Goal: Task Accomplishment & Management: Manage account settings

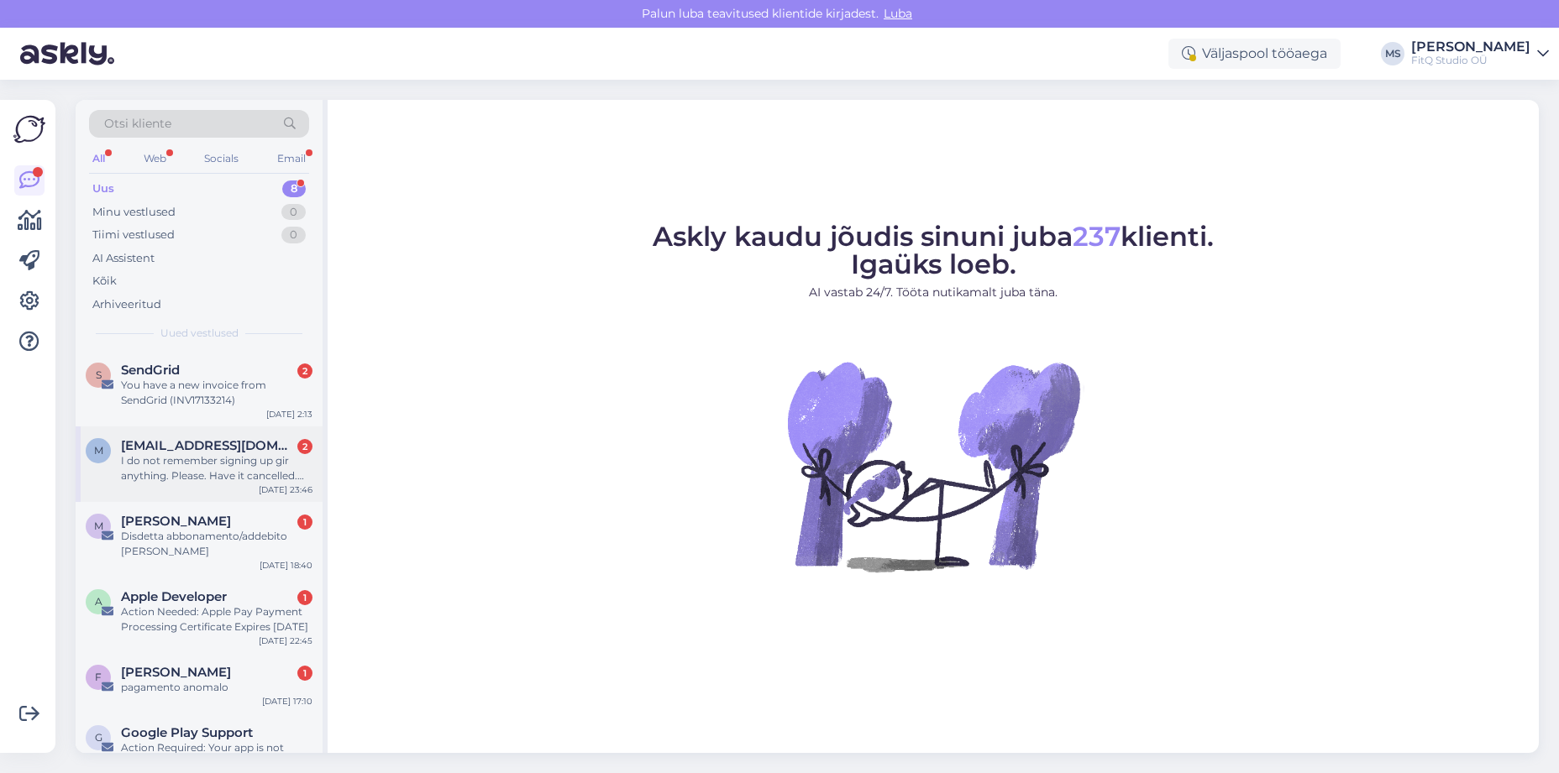
click at [218, 459] on div "I do not remember signing up gir anything. Please. Have it cancelled. Thank you." at bounding box center [216, 469] width 191 height 30
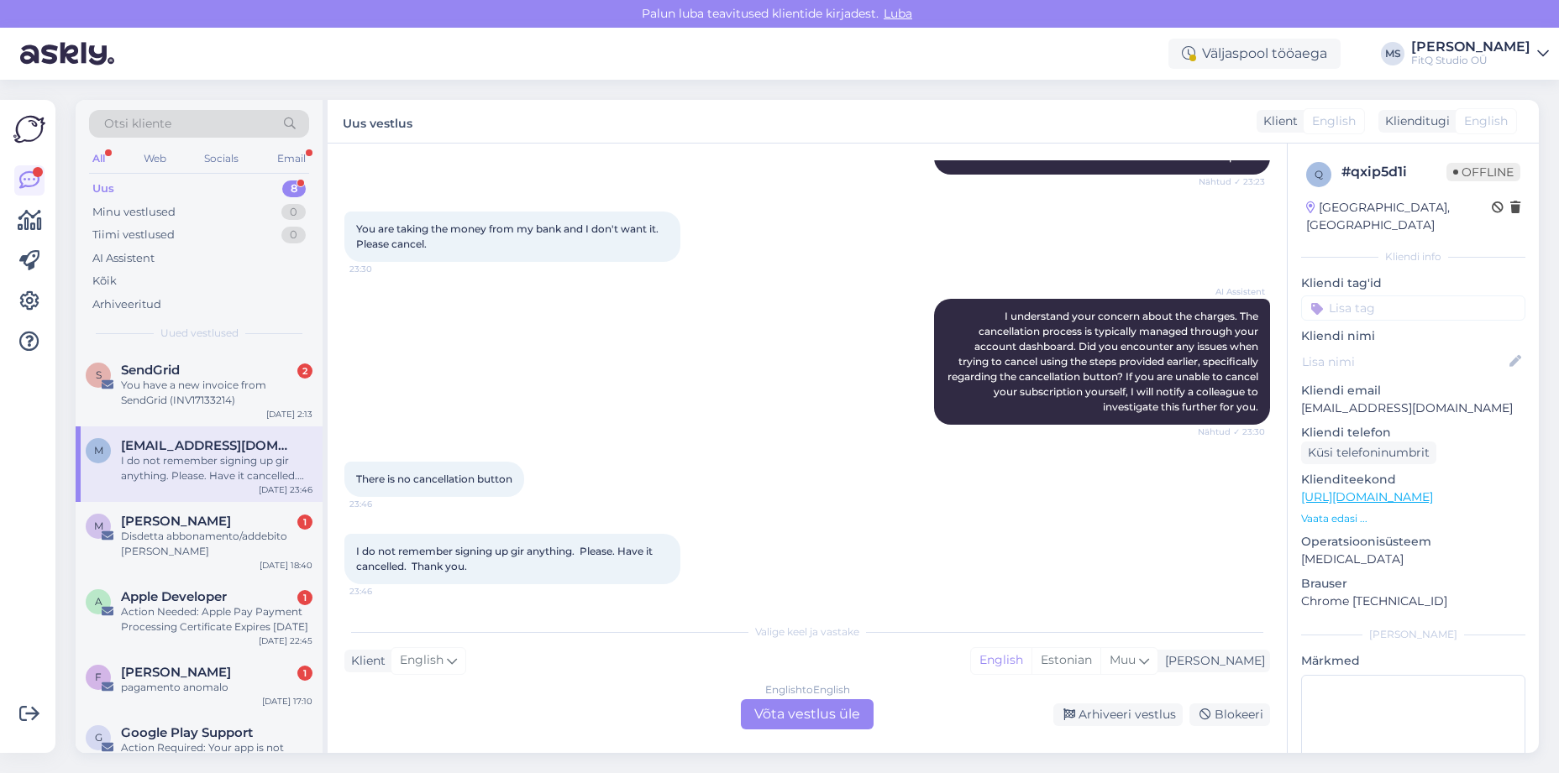
scroll to position [352, 0]
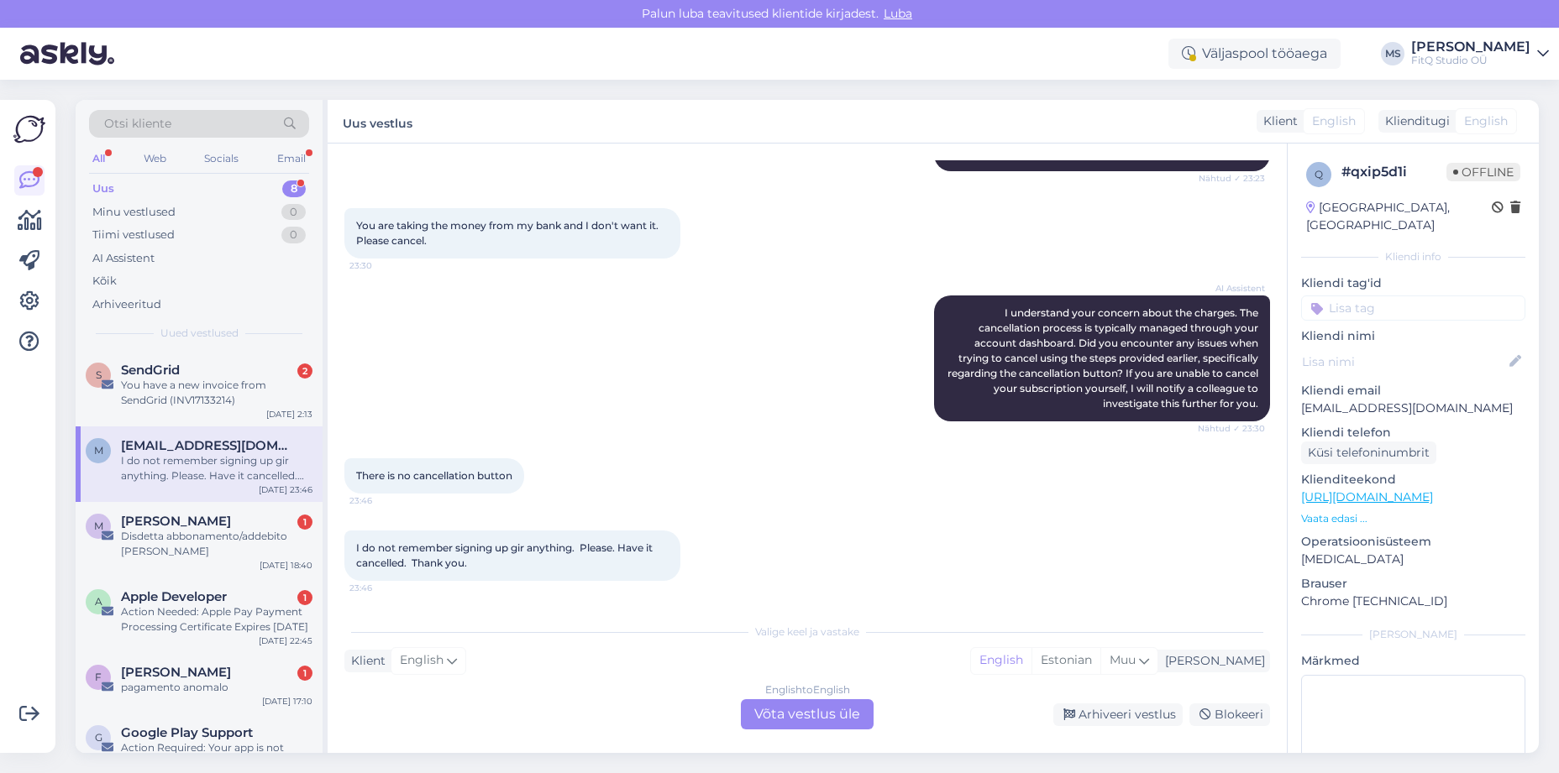
click at [837, 722] on div "English to English Võta vestlus üle" at bounding box center [807, 715] width 133 height 30
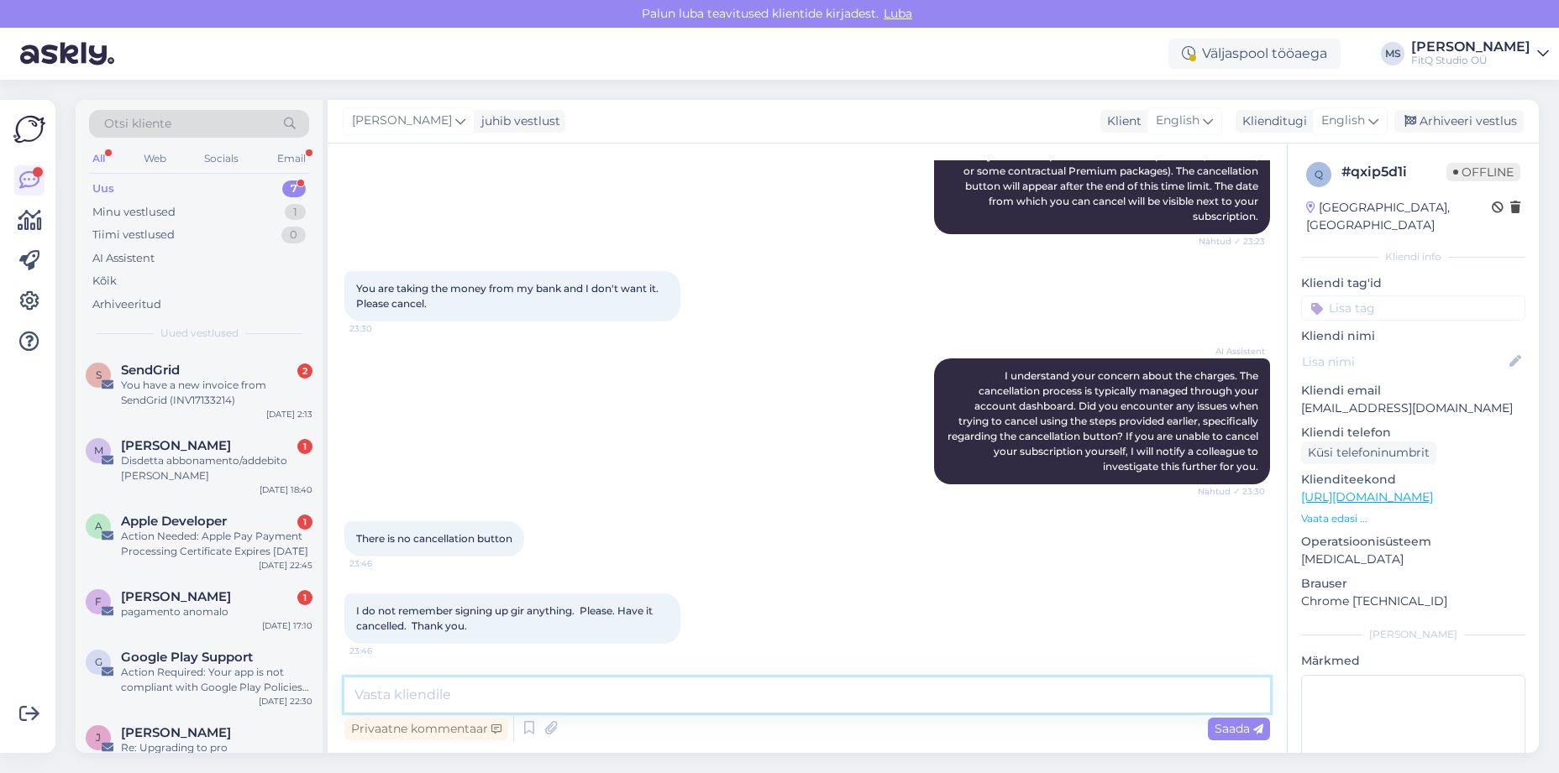
click at [725, 688] on textarea at bounding box center [806, 695] width 925 height 35
type textarea "You have not subscribed to our service You are writing to a wrong company"
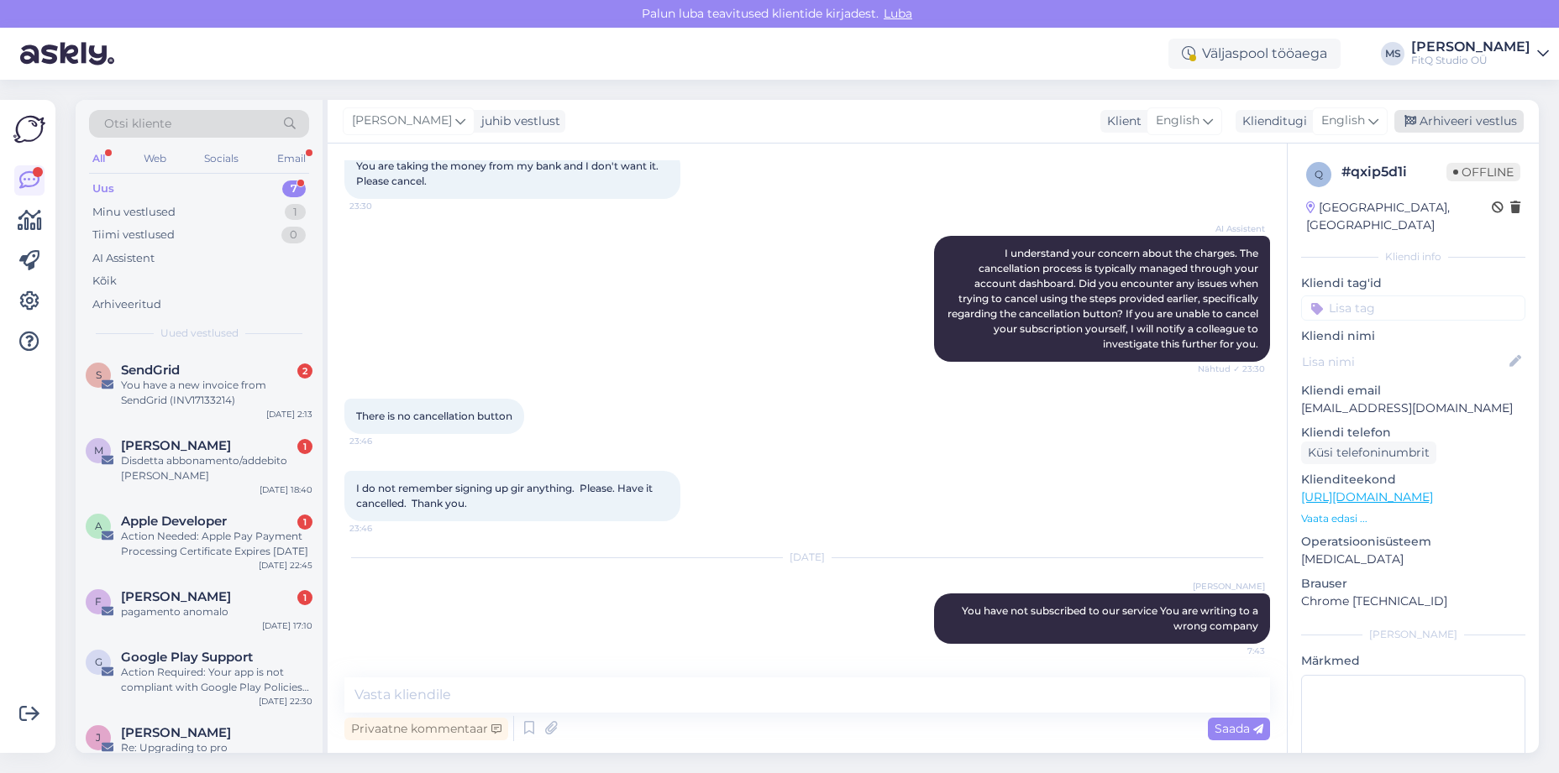
click at [1449, 111] on div "Arhiveeri vestlus" at bounding box center [1458, 121] width 129 height 23
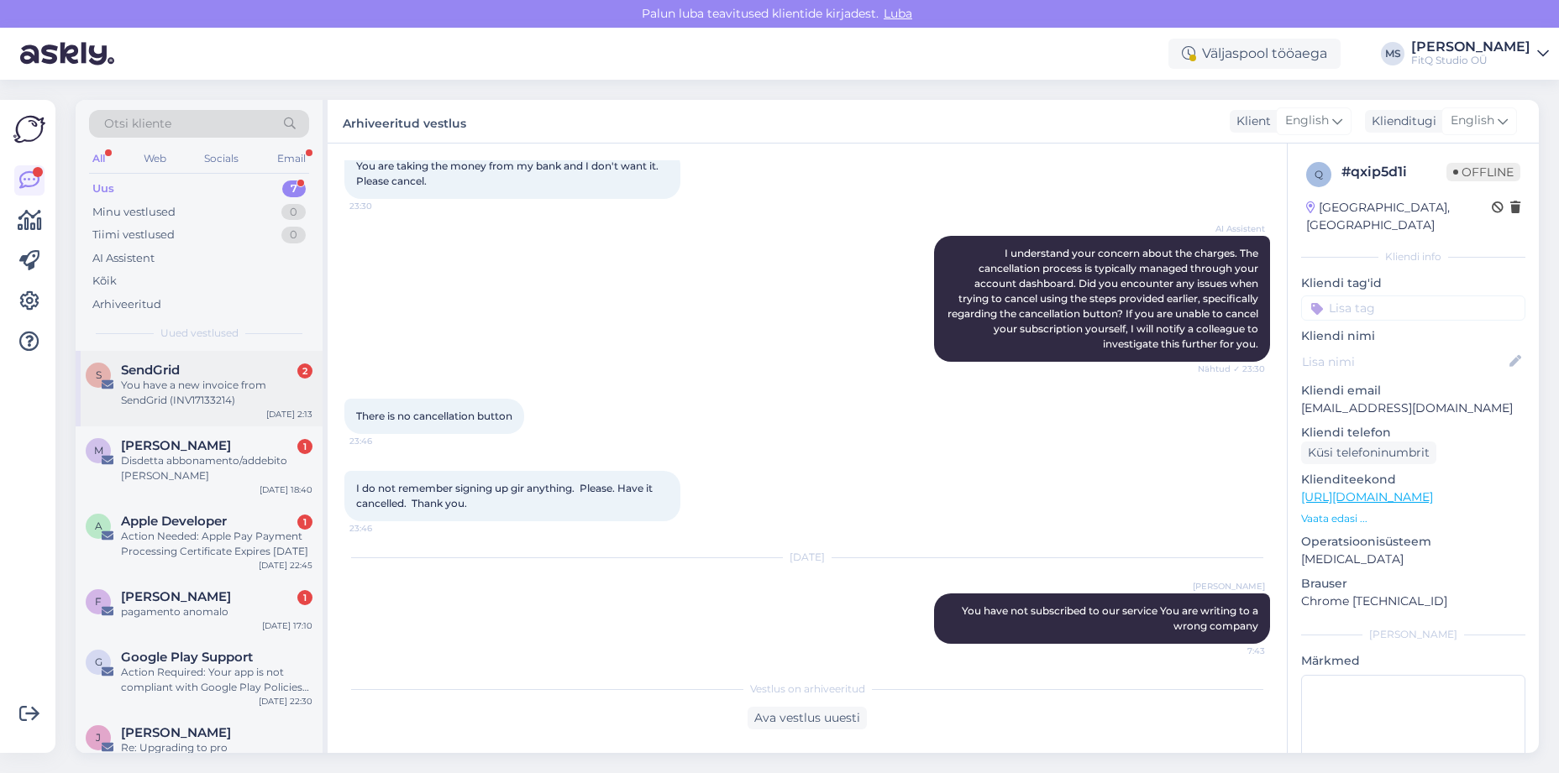
click at [202, 381] on div "You have a new invoice from SendGrid (INV17133214)" at bounding box center [216, 393] width 191 height 30
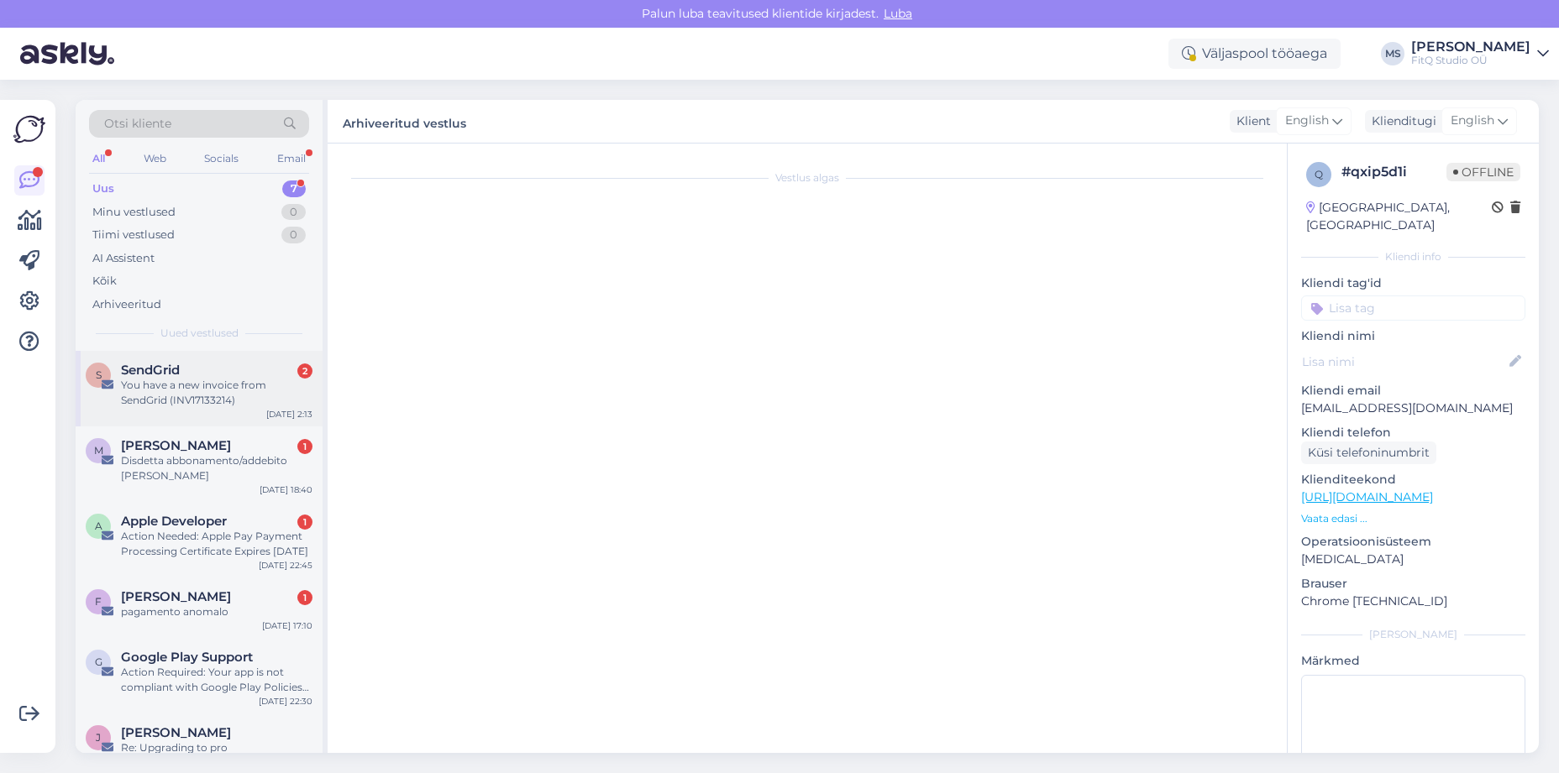
scroll to position [1262, 0]
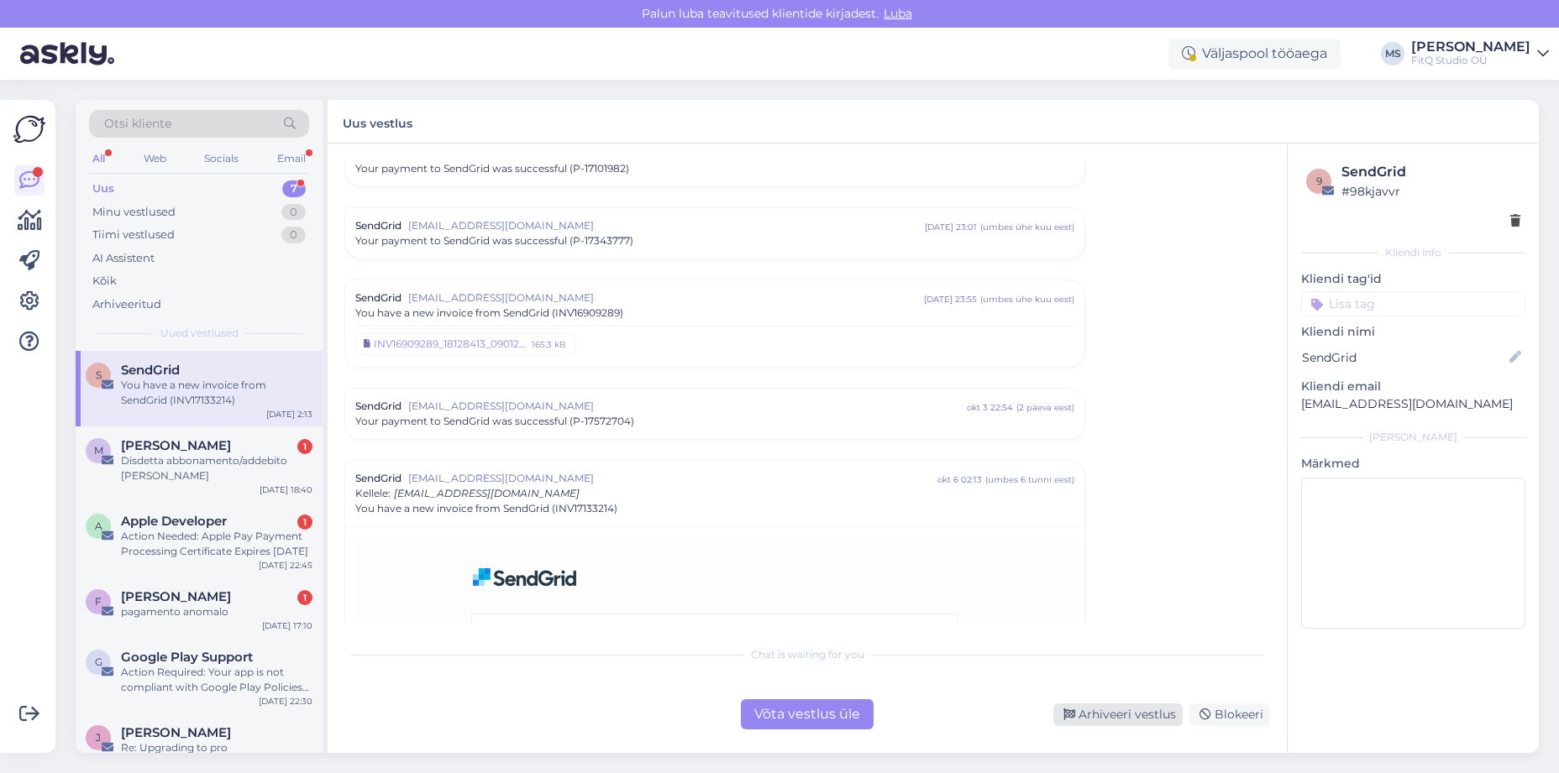
click at [1091, 712] on div "Arhiveeri vestlus" at bounding box center [1117, 715] width 129 height 23
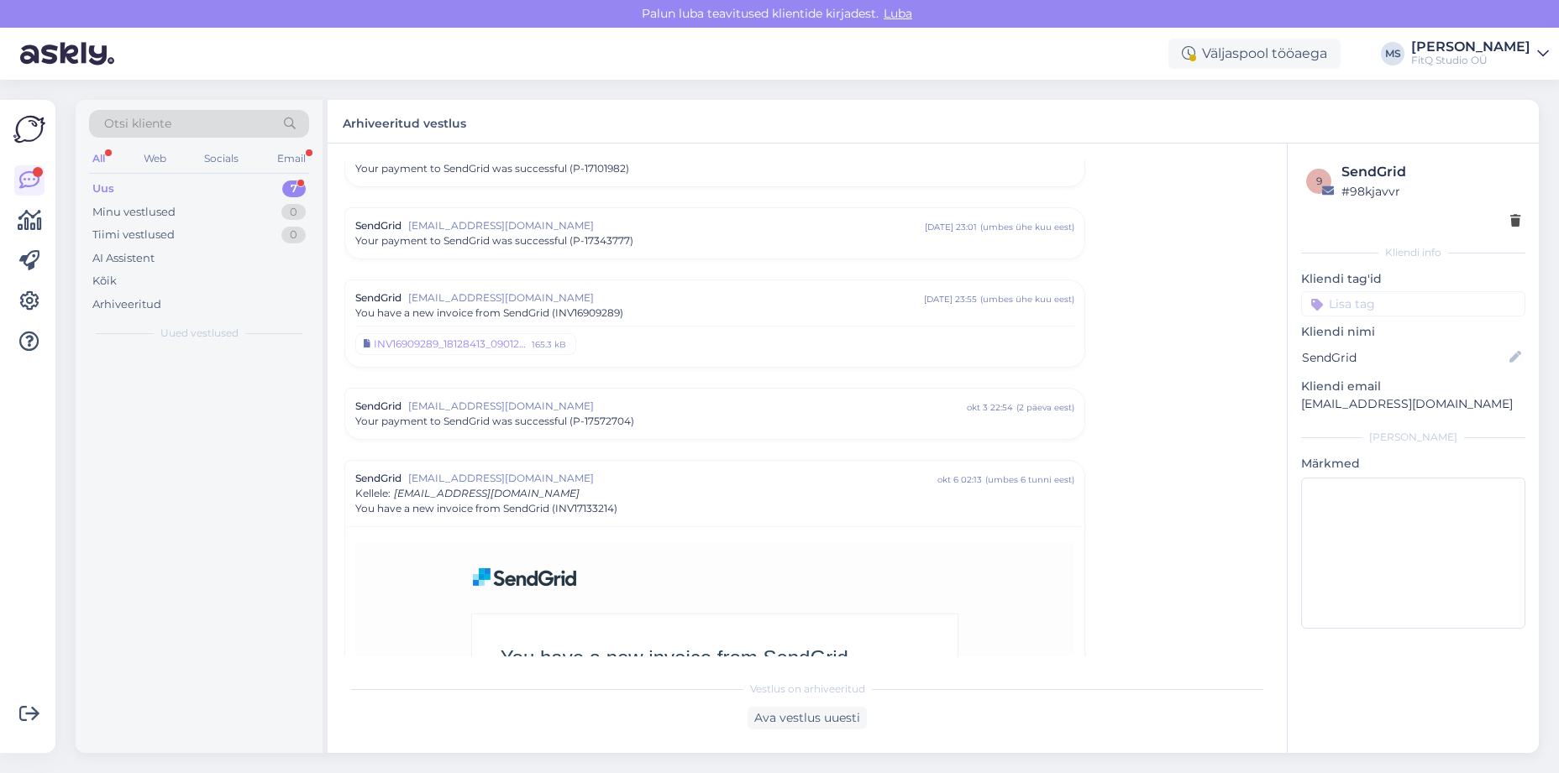
scroll to position [1562, 0]
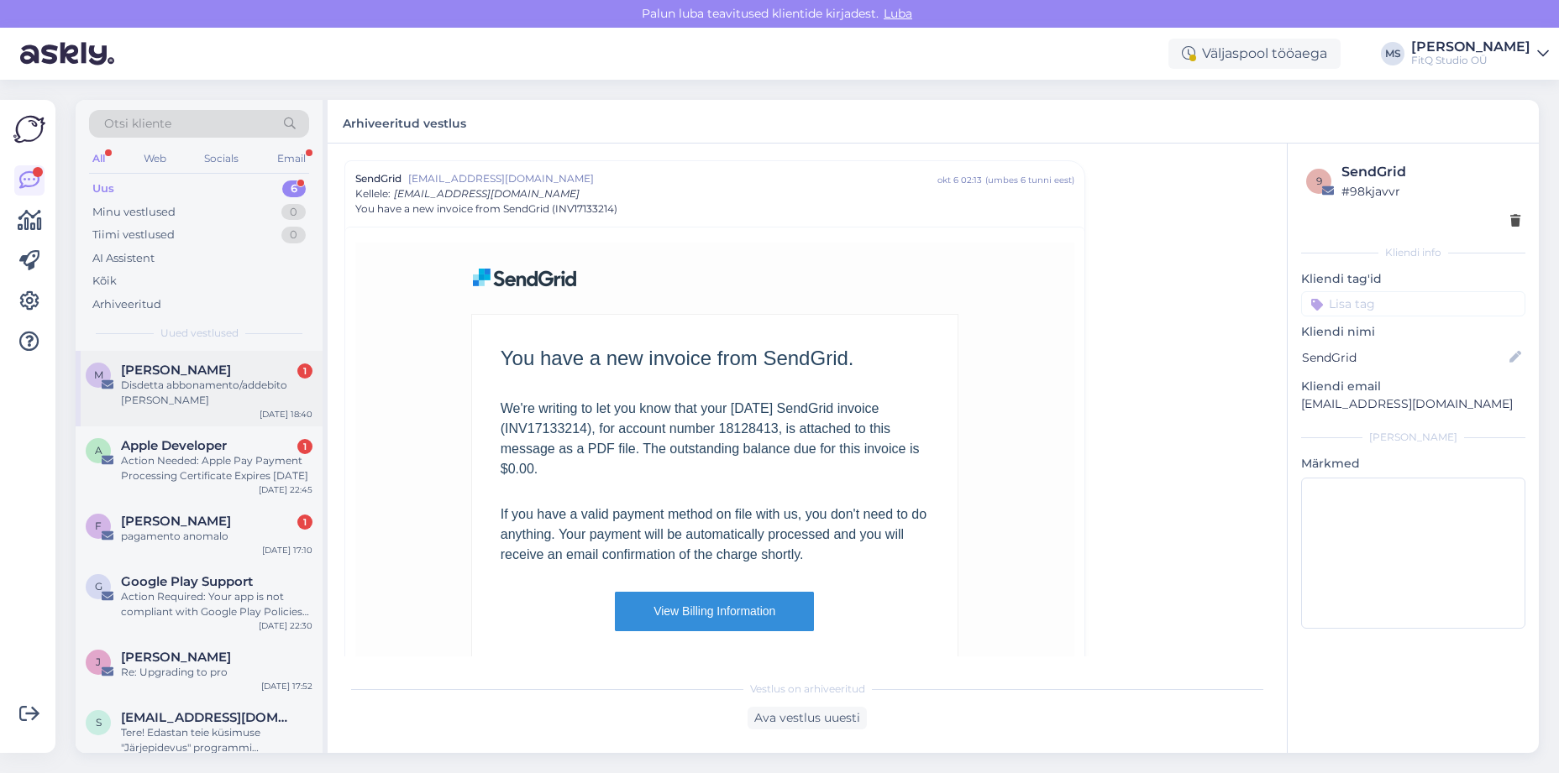
click at [218, 380] on div "Disdetta abbonamento/addebito [PERSON_NAME]" at bounding box center [216, 393] width 191 height 30
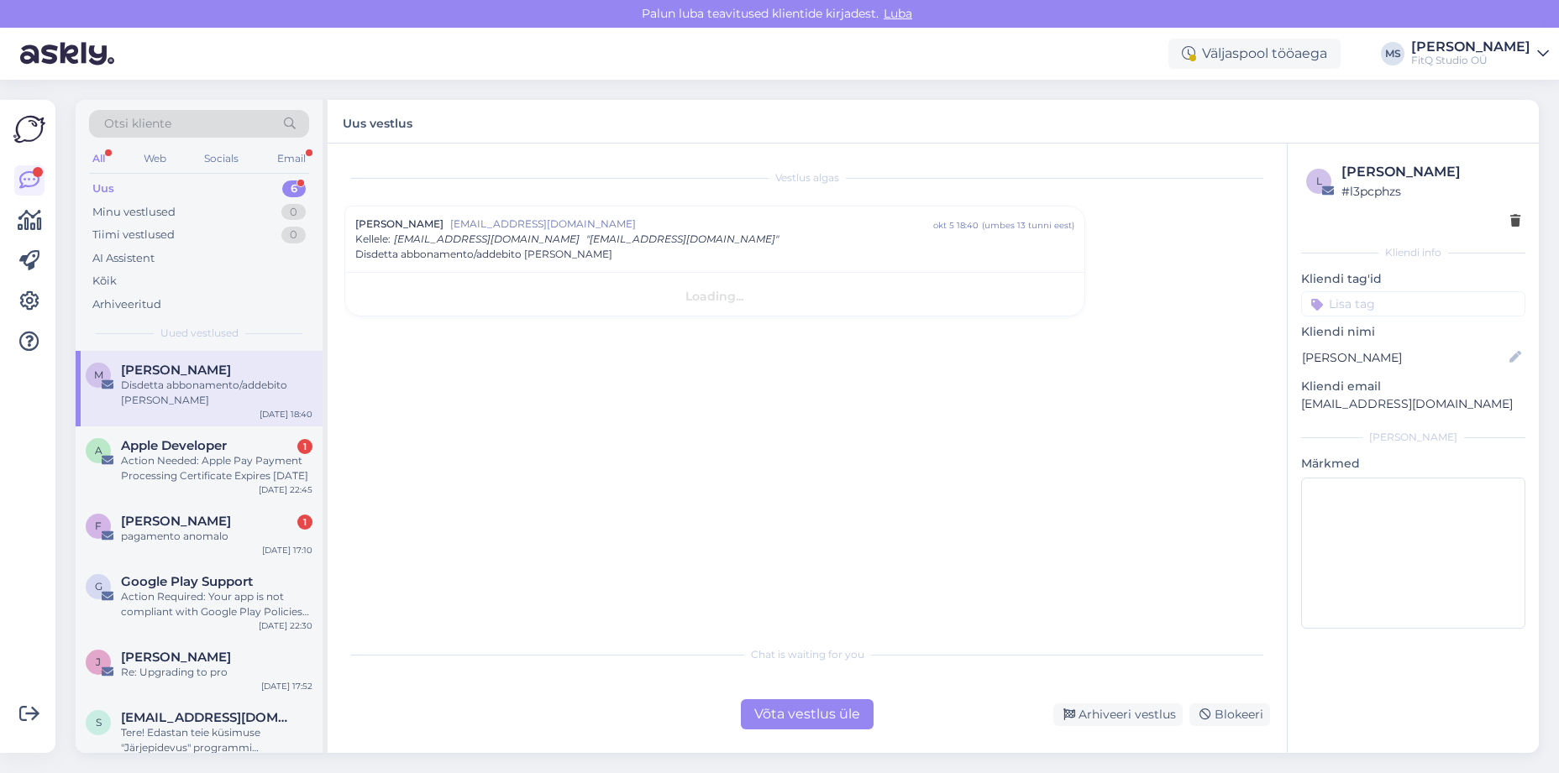
scroll to position [0, 0]
click at [1119, 707] on div "Arhiveeri vestlus" at bounding box center [1117, 715] width 129 height 23
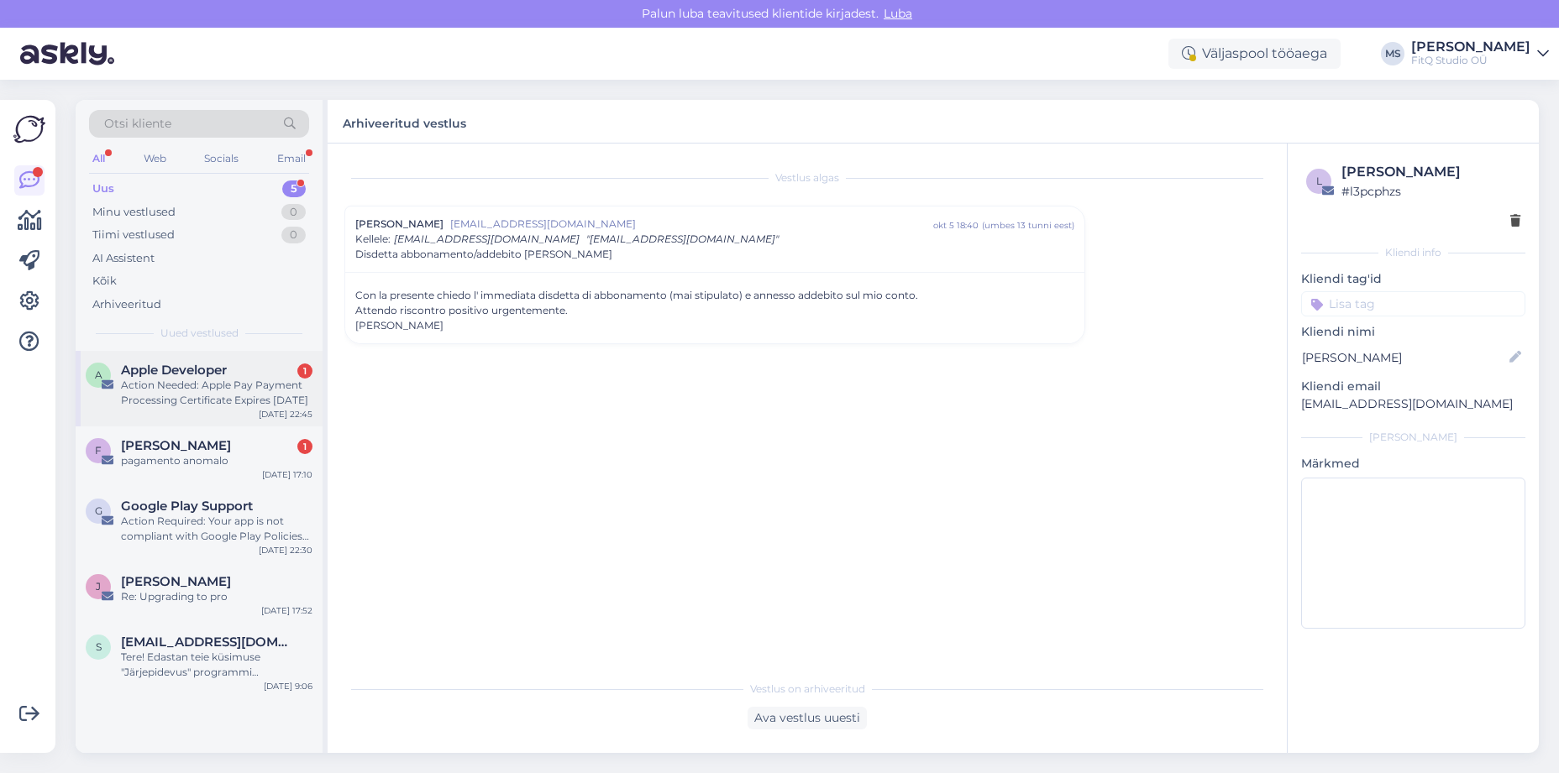
click at [192, 382] on div "Action Needed: Apple Pay Payment Processing Certificate Expires [DATE]" at bounding box center [216, 393] width 191 height 30
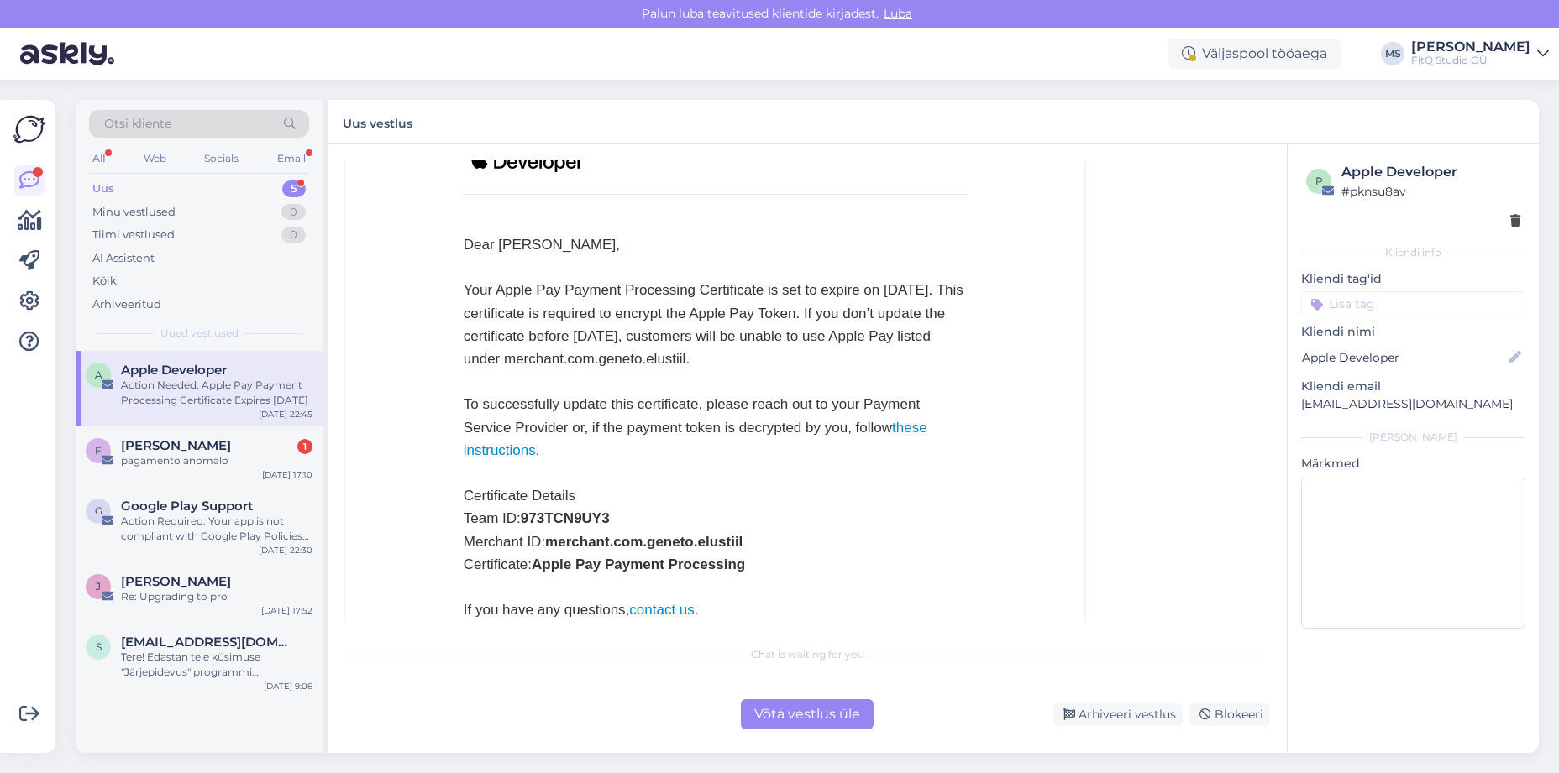
scroll to position [847, 0]
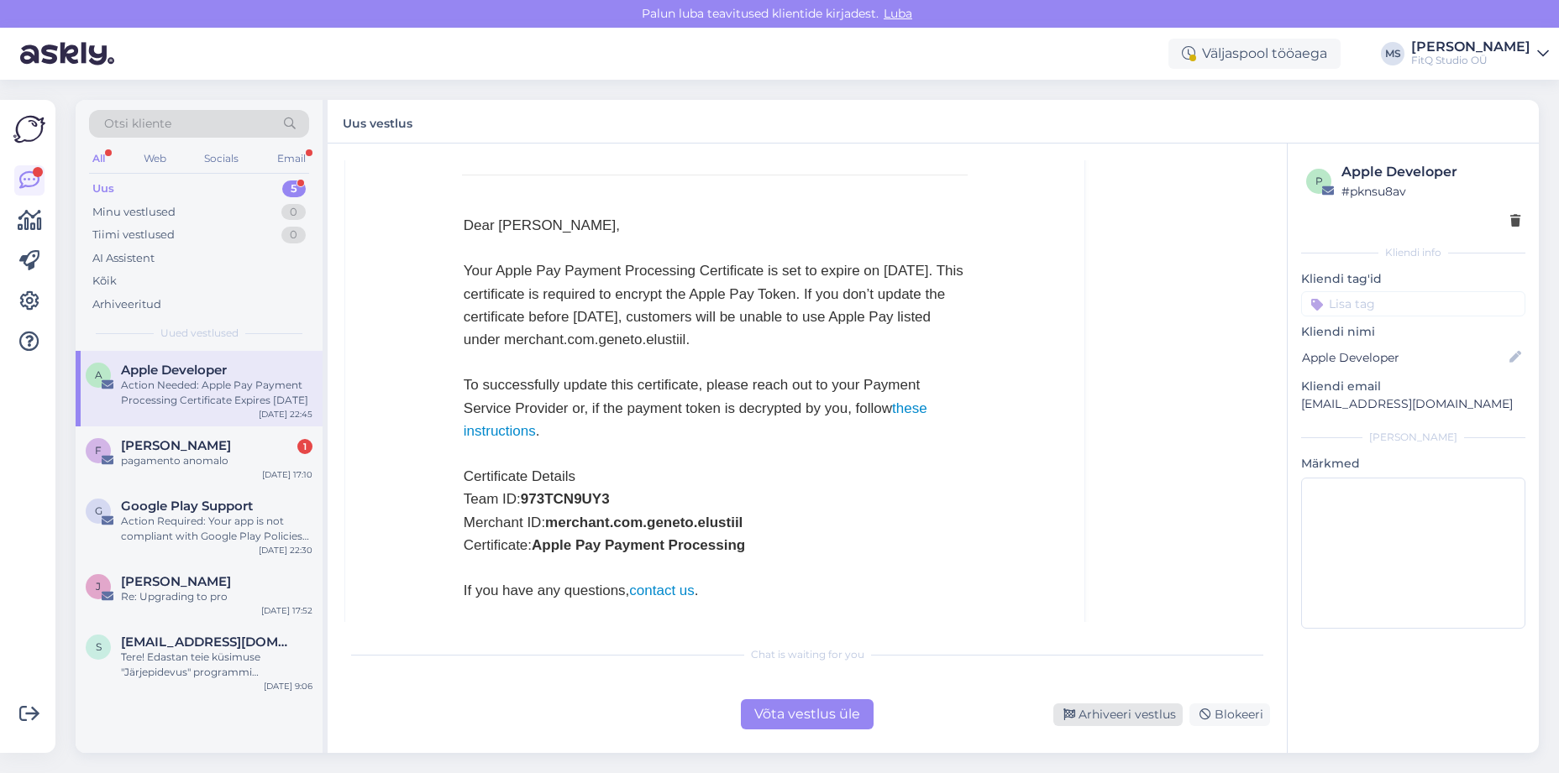
click at [1107, 707] on div "Arhiveeri vestlus" at bounding box center [1117, 715] width 129 height 23
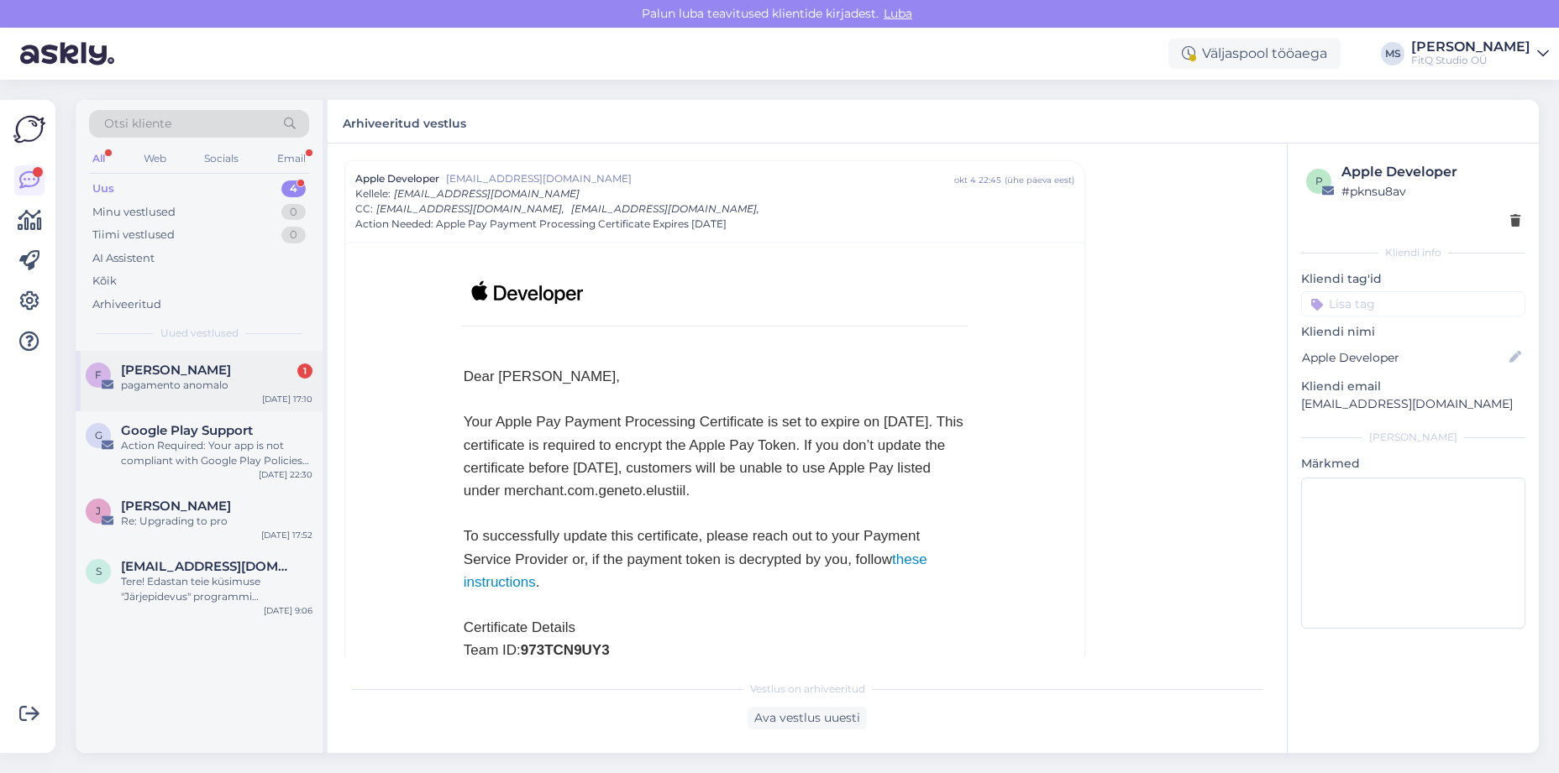
click at [200, 385] on div "pagamento anomalo" at bounding box center [216, 385] width 191 height 15
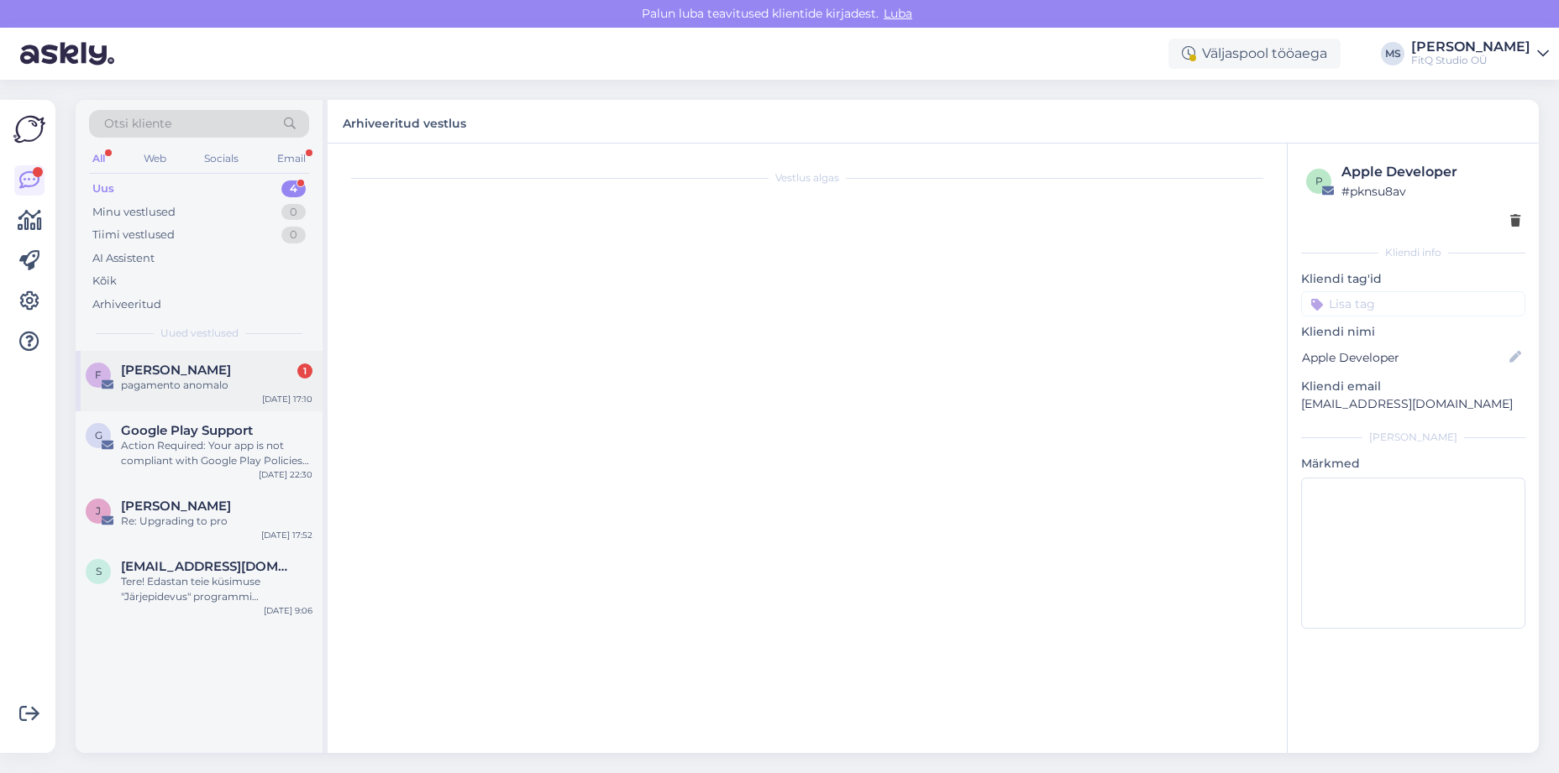
scroll to position [0, 0]
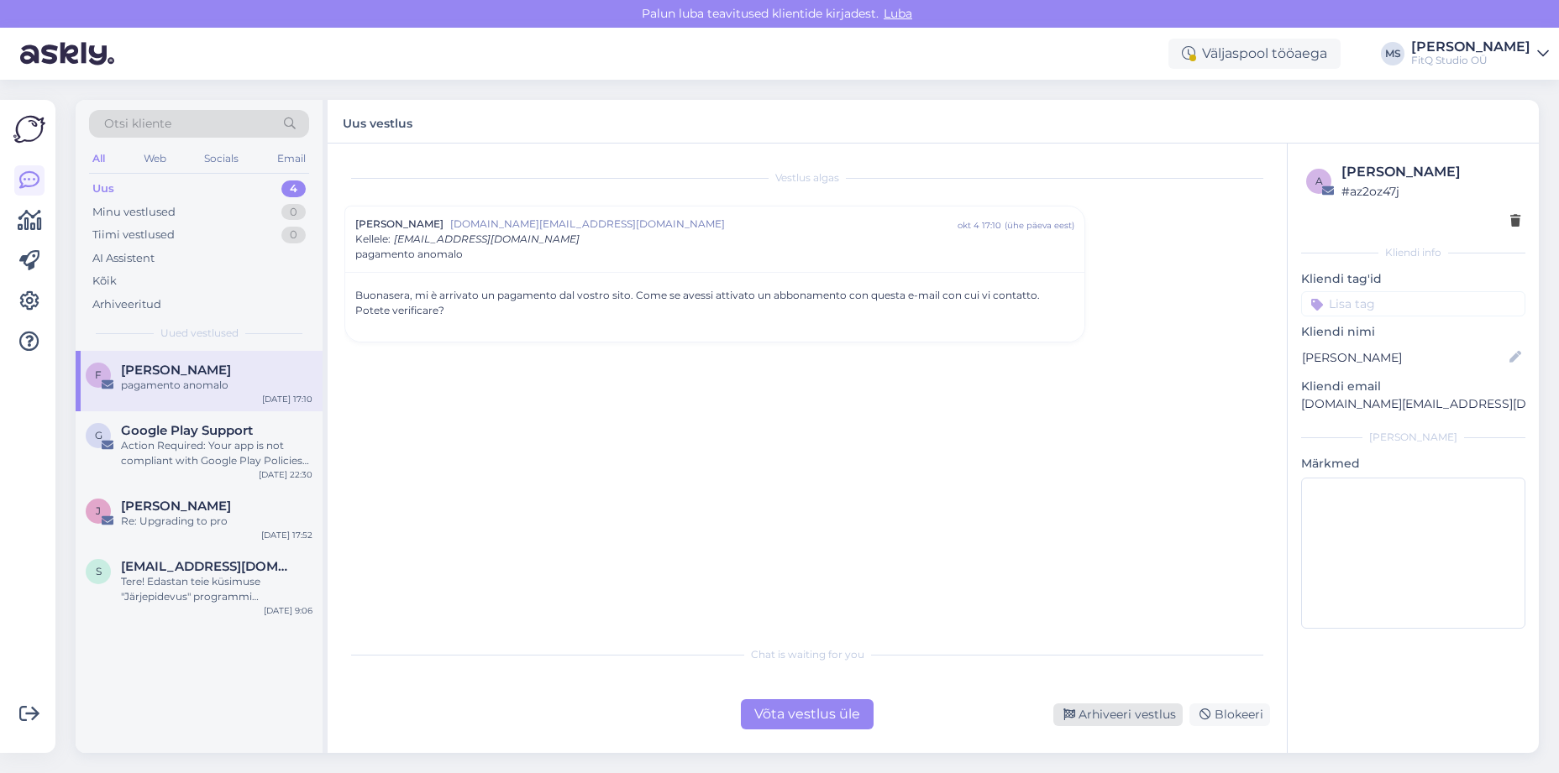
click at [1114, 711] on div "Arhiveeri vestlus" at bounding box center [1117, 715] width 129 height 23
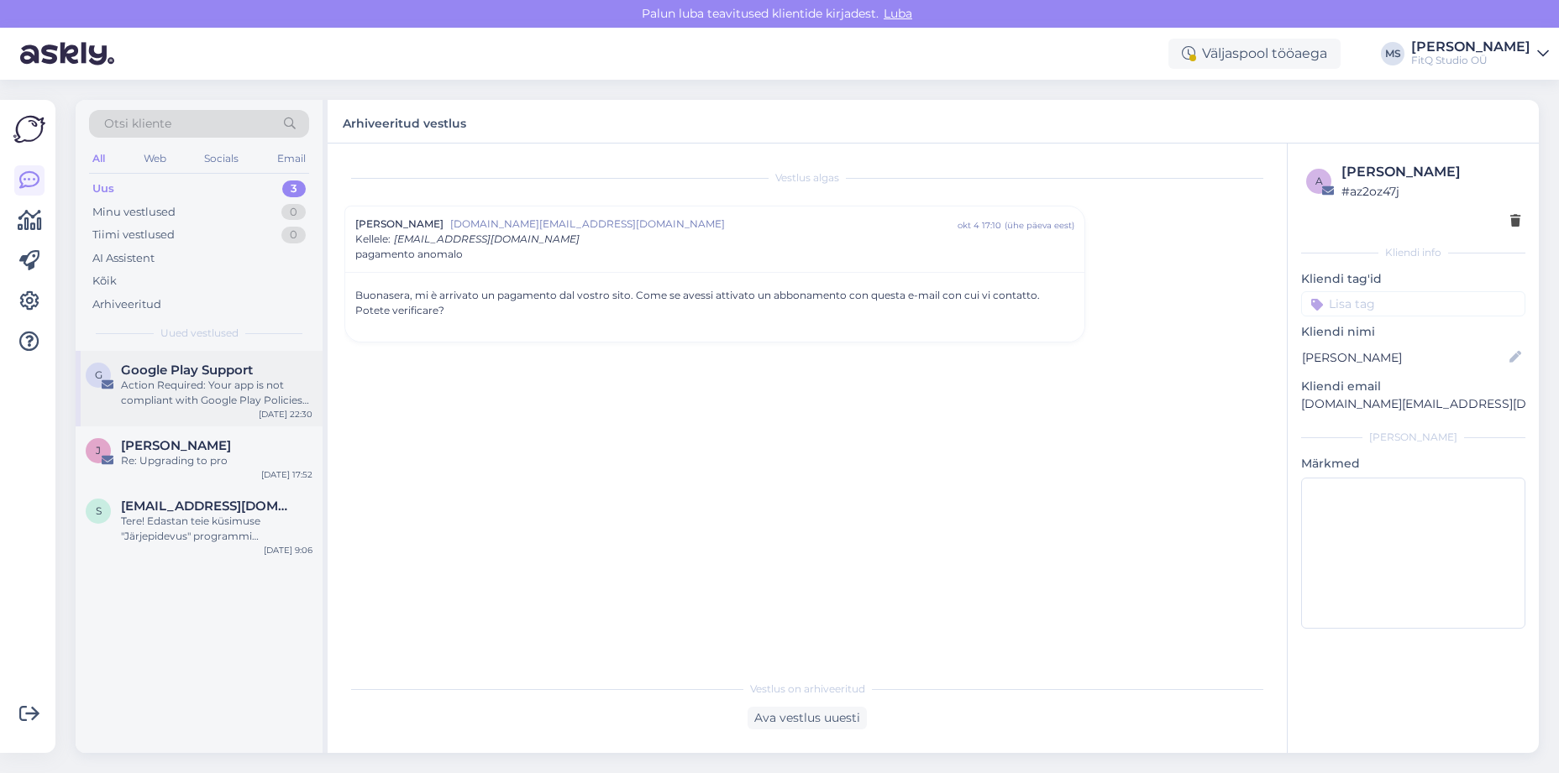
click at [242, 404] on div "Action Required: Your app is not compliant with Google Play Policies (Geneto - …" at bounding box center [216, 393] width 191 height 30
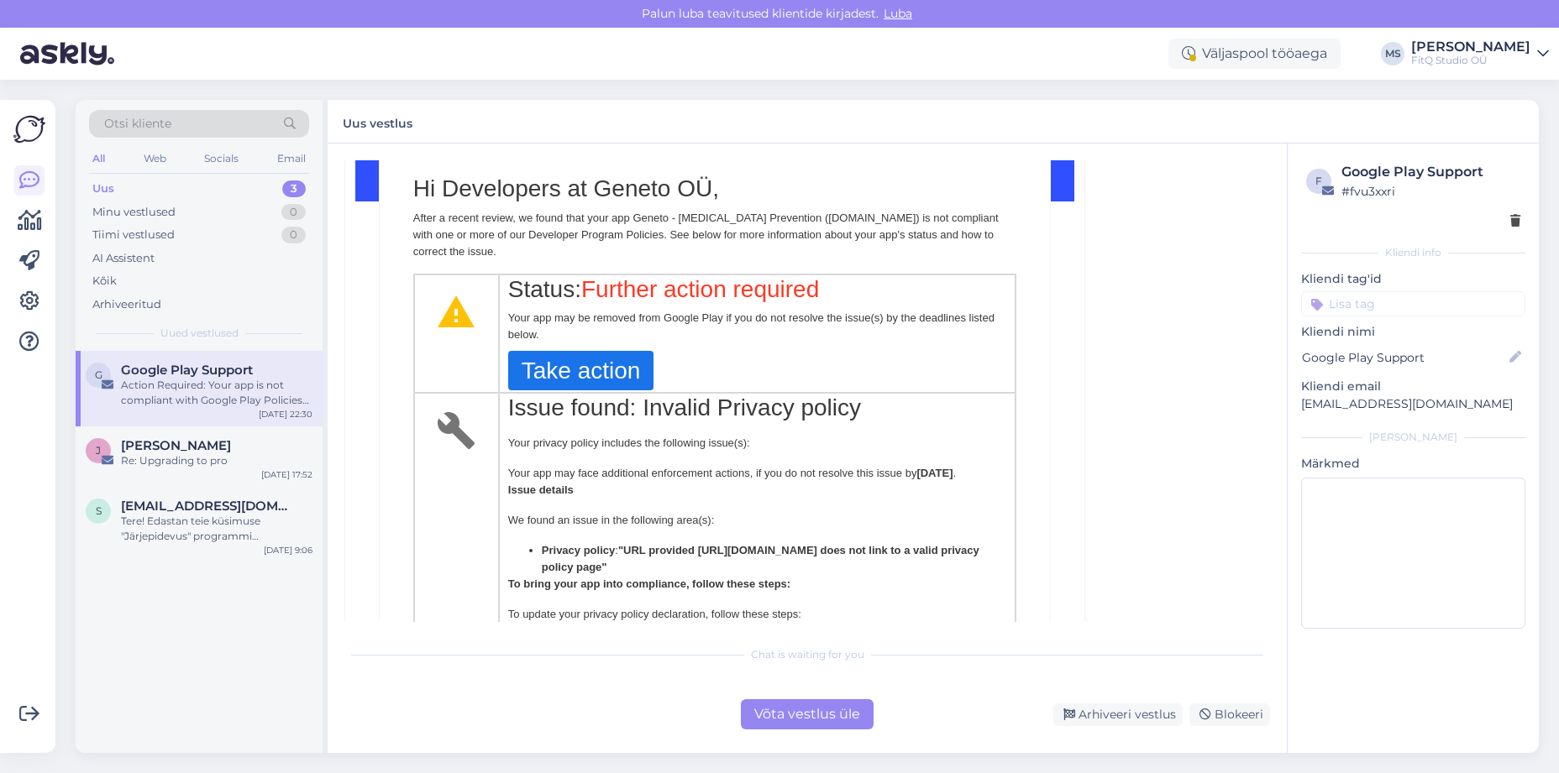
scroll to position [216, 0]
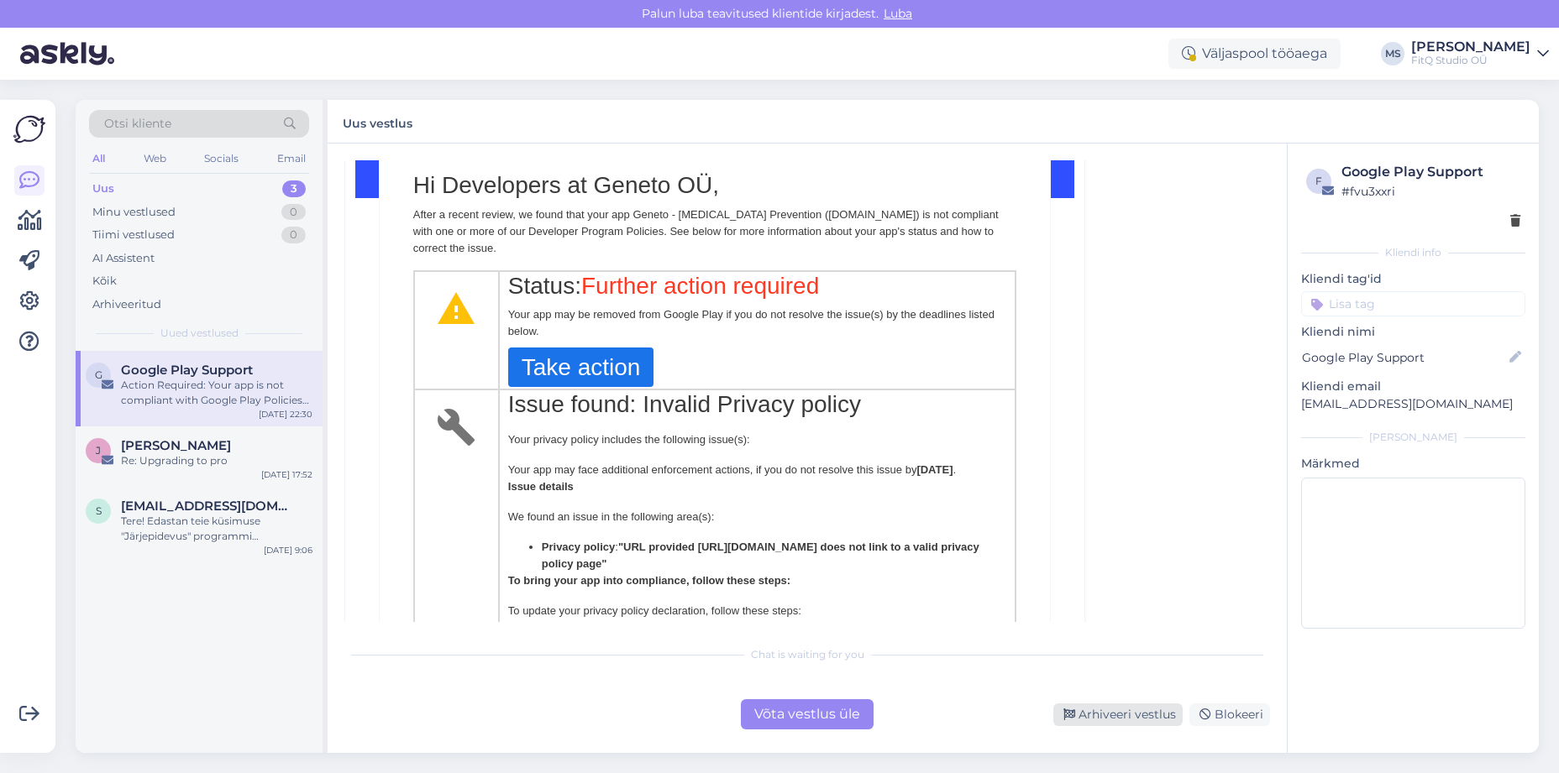
click at [1098, 711] on div "Arhiveeri vestlus" at bounding box center [1117, 715] width 129 height 23
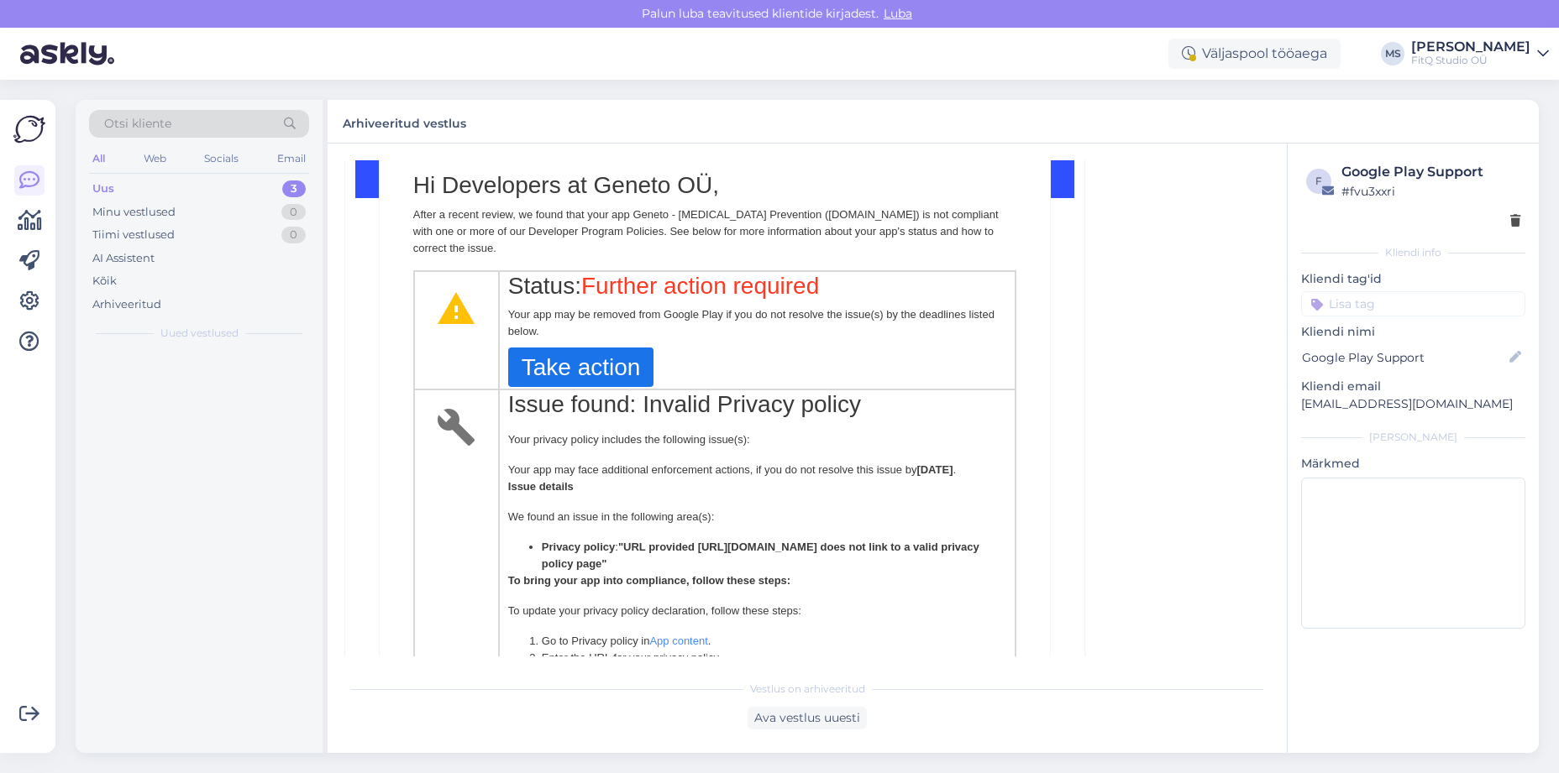
scroll to position [45, 0]
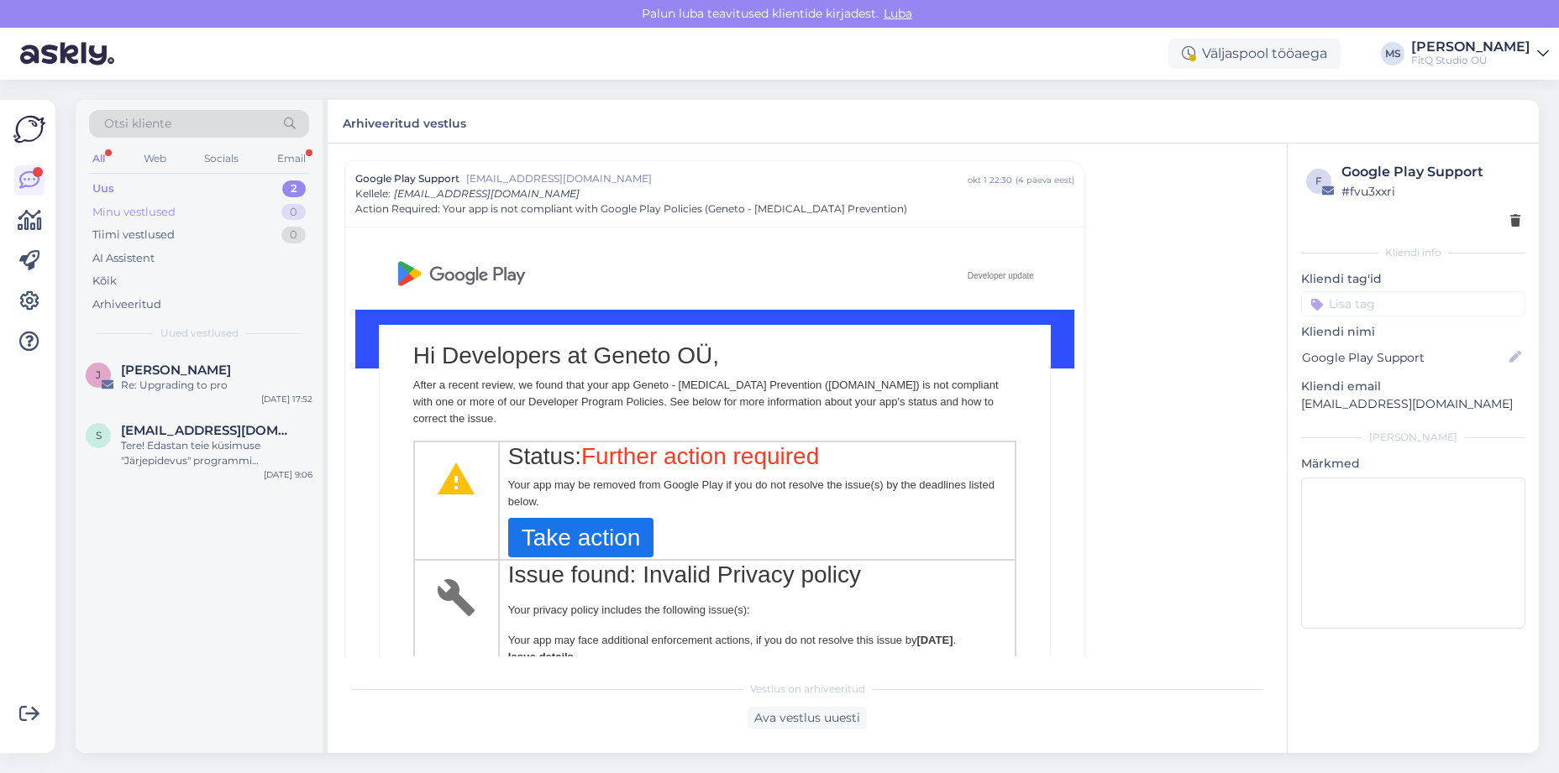
click at [177, 217] on div "Minu vestlused 0" at bounding box center [199, 213] width 220 height 24
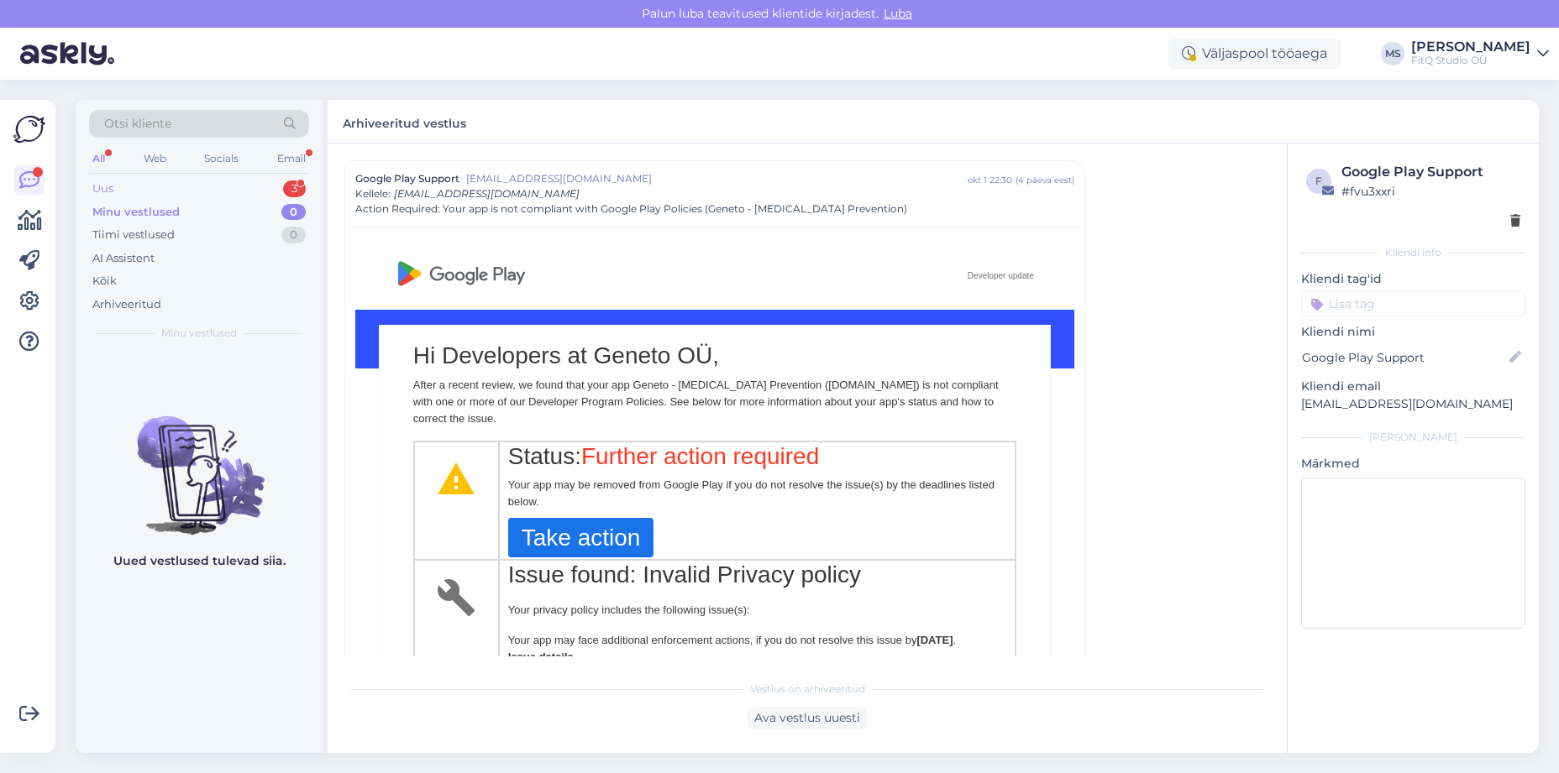
click at [165, 194] on div "Uus 3" at bounding box center [199, 189] width 220 height 24
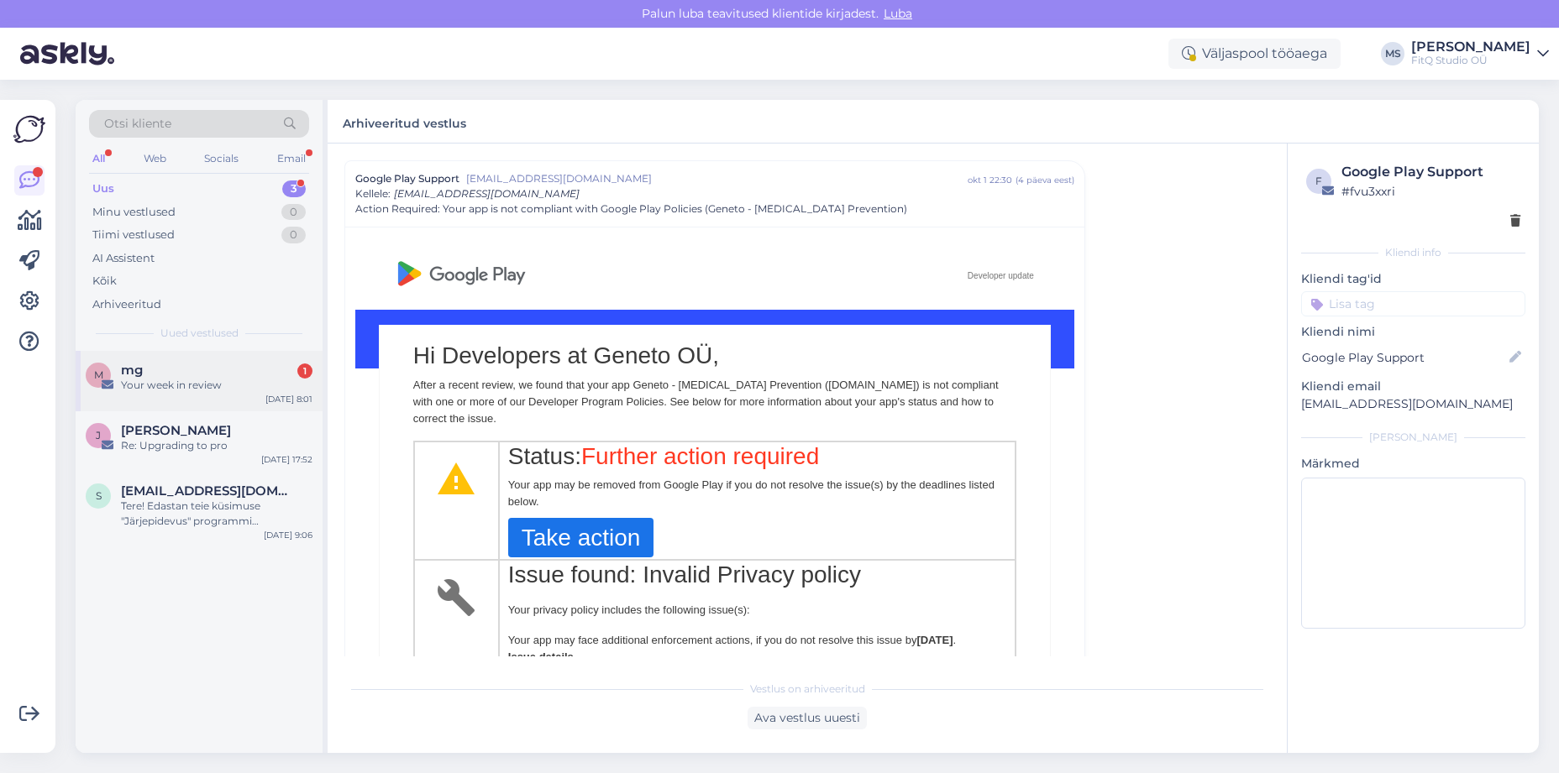
click at [169, 376] on div "mg 1" at bounding box center [216, 370] width 191 height 15
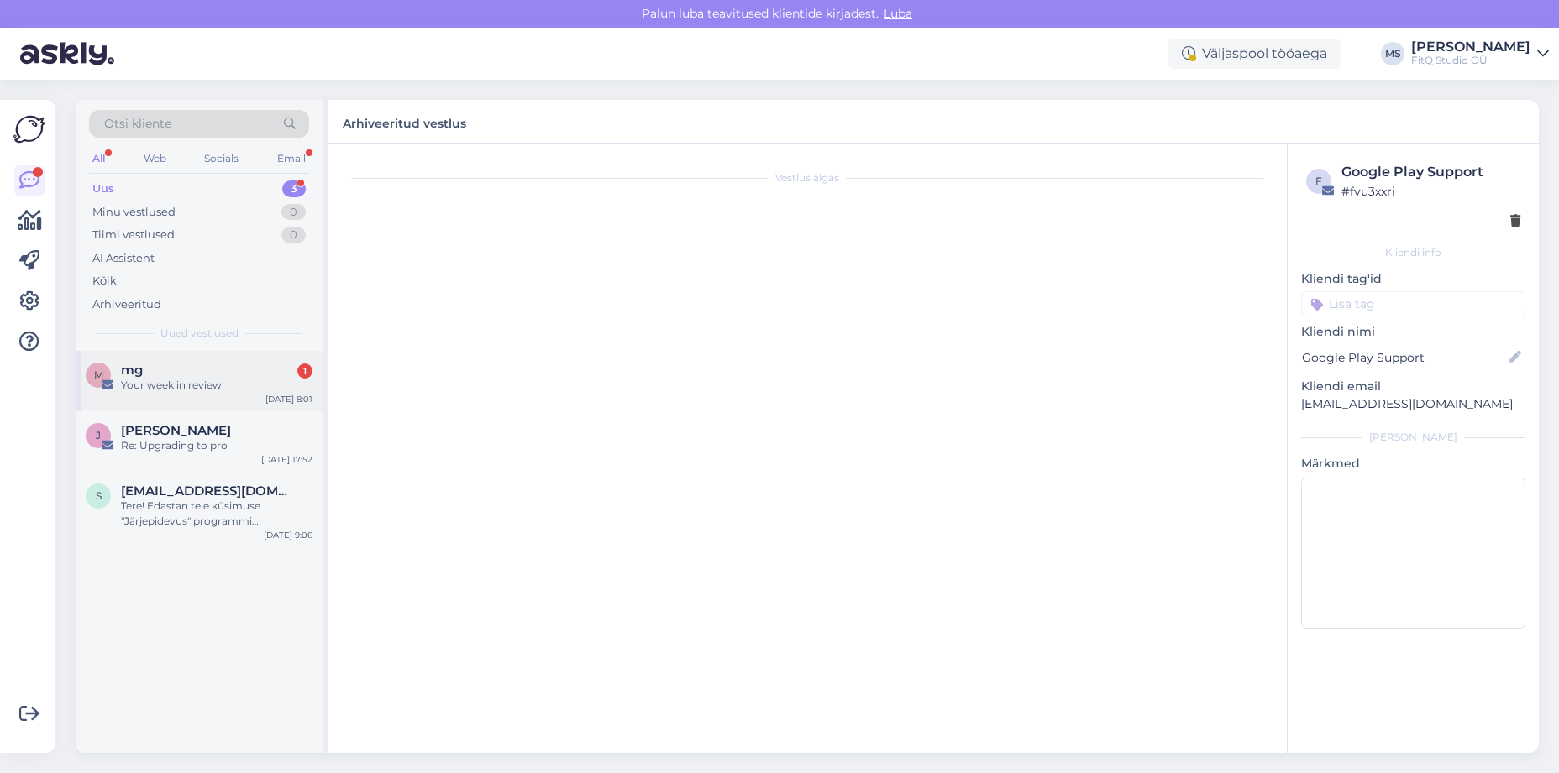
scroll to position [2593, 0]
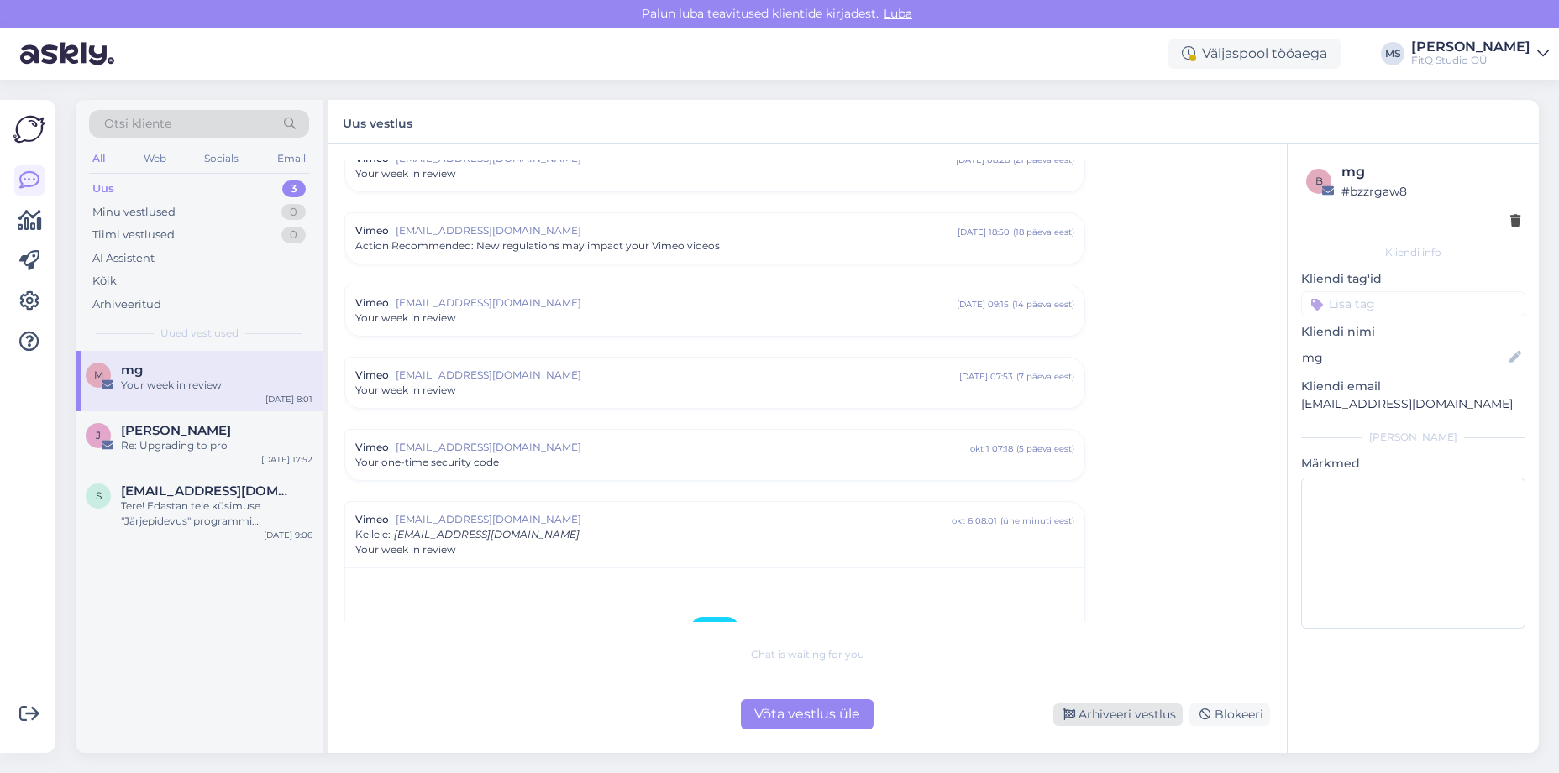
click at [1096, 708] on div "Arhiveeri vestlus" at bounding box center [1117, 715] width 129 height 23
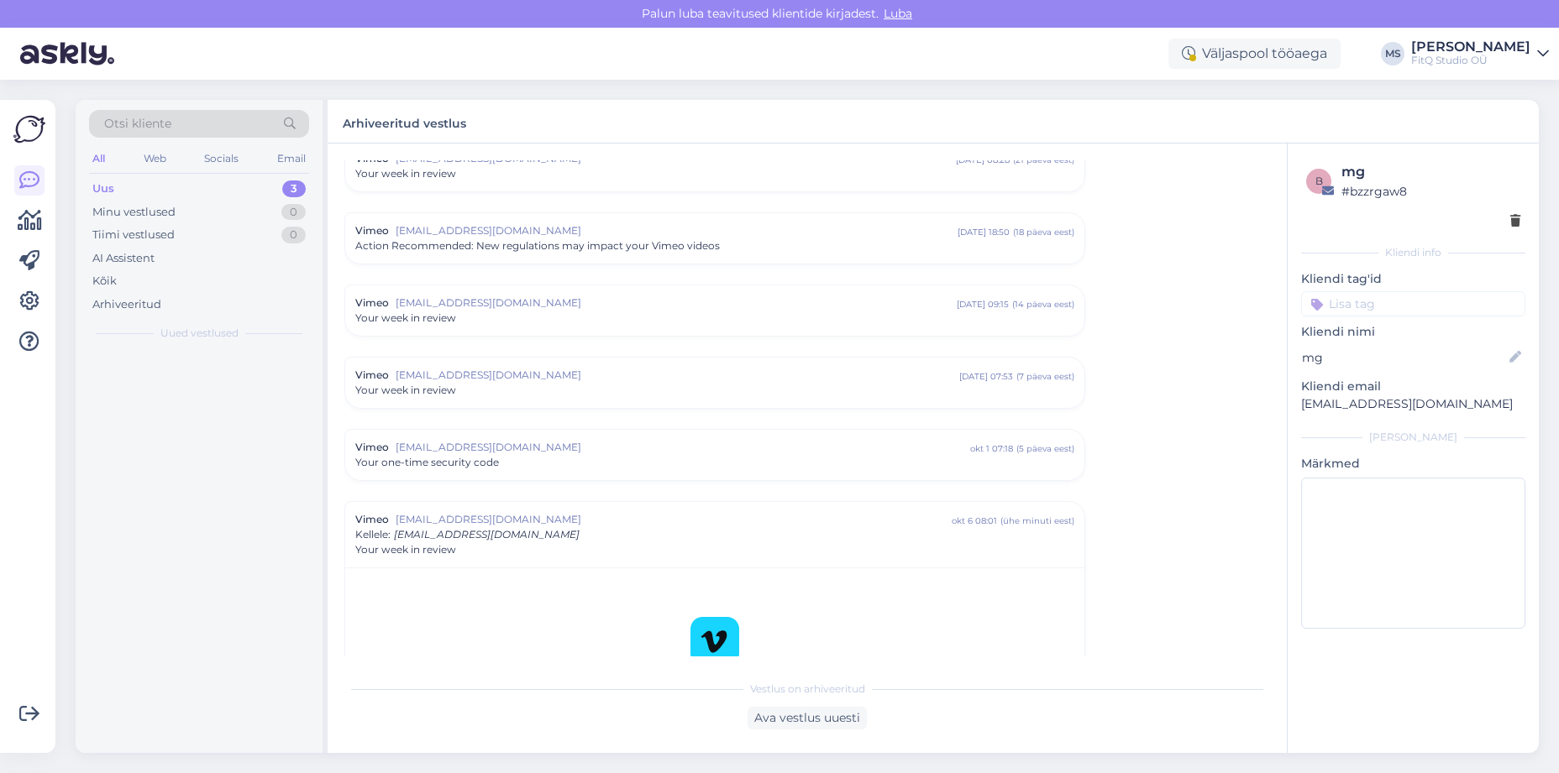
scroll to position [2934, 0]
